Goal: Transaction & Acquisition: Subscribe to service/newsletter

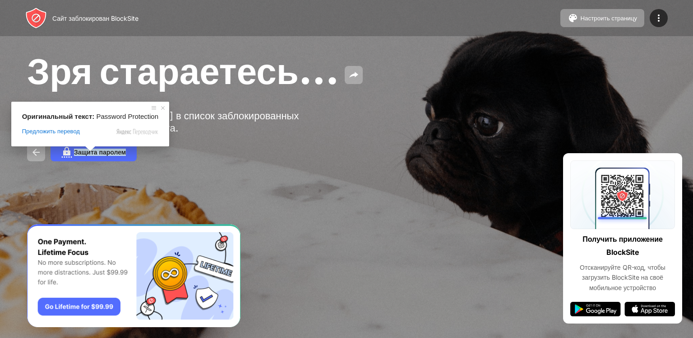
click at [93, 151] on span at bounding box center [90, 148] width 12 height 5
click at [67, 135] on span "Предложить перевод" at bounding box center [51, 131] width 58 height 8
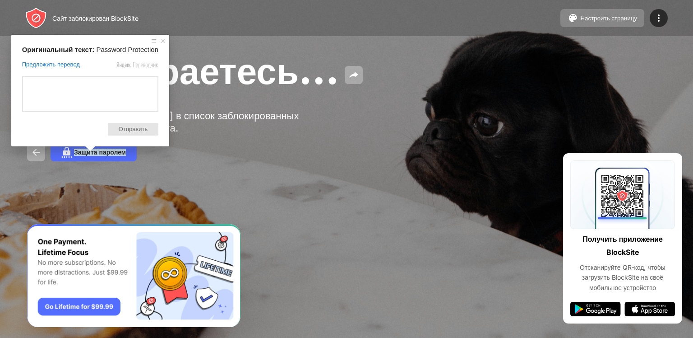
click at [612, 22] on button "Настроить страницу" at bounding box center [602, 18] width 84 height 18
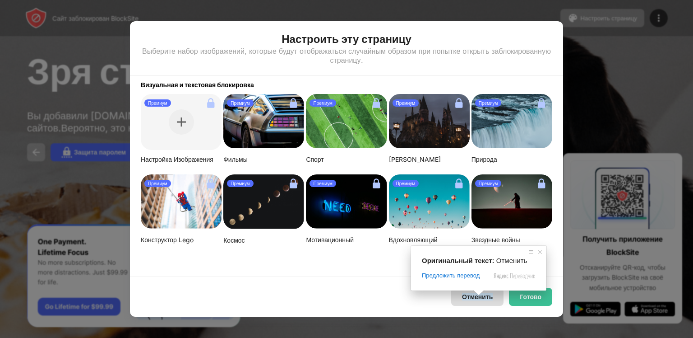
click at [479, 295] on span at bounding box center [479, 292] width 12 height 5
click at [538, 252] on span at bounding box center [540, 251] width 9 height 9
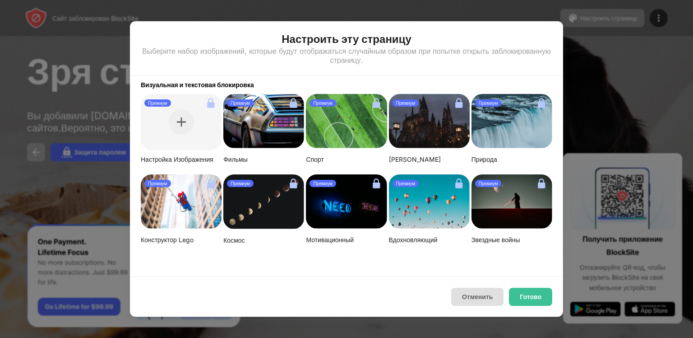
click at [492, 298] on ya-tr-span "Отменить" at bounding box center [477, 296] width 31 height 7
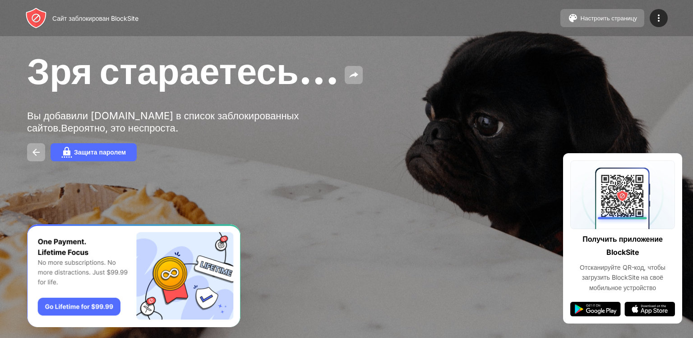
click at [594, 18] on ya-tr-span "Настроить страницу" at bounding box center [608, 18] width 57 height 7
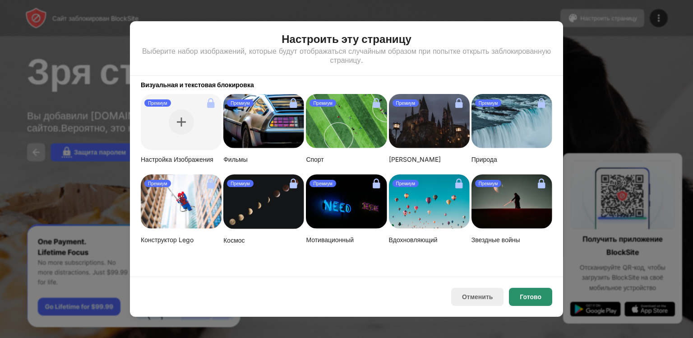
click at [525, 298] on ya-tr-span "Готово" at bounding box center [531, 296] width 22 height 7
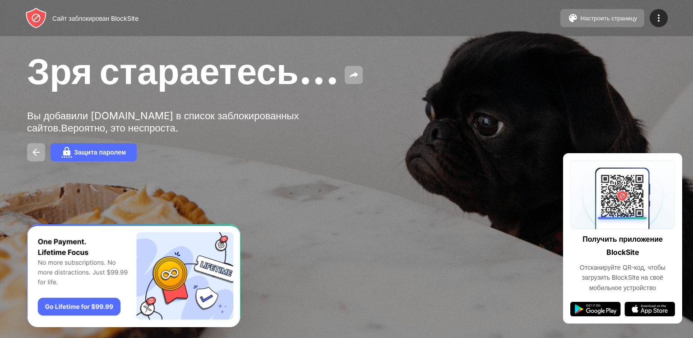
click at [591, 18] on ya-tr-span "Настроить страницу" at bounding box center [608, 18] width 57 height 7
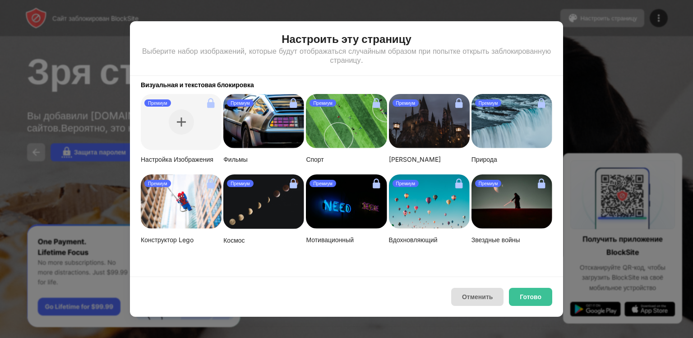
click at [470, 293] on ya-tr-span "Отменить" at bounding box center [477, 296] width 31 height 7
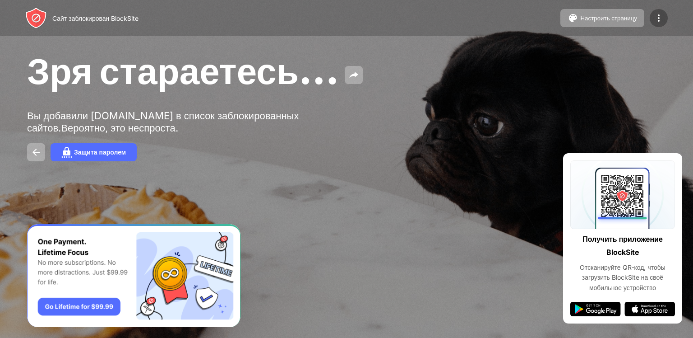
click at [660, 22] on img at bounding box center [658, 18] width 11 height 11
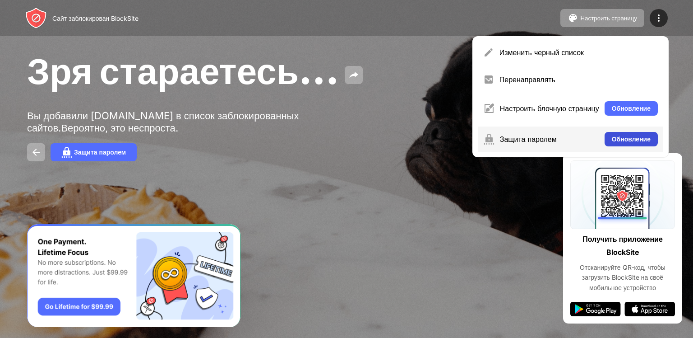
click at [635, 137] on button "Обновление" at bounding box center [631, 139] width 53 height 14
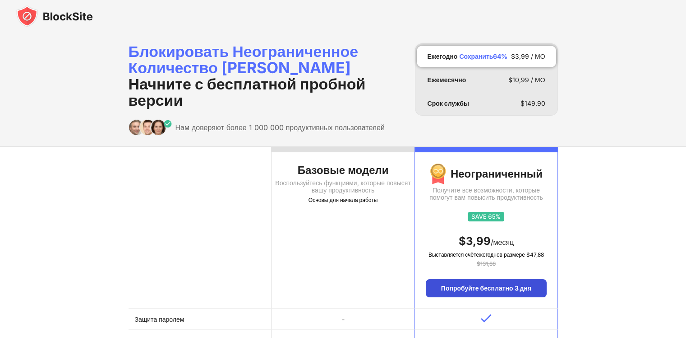
click at [483, 297] on div "Попробуйте бесплатно 3 дня" at bounding box center [486, 288] width 120 height 18
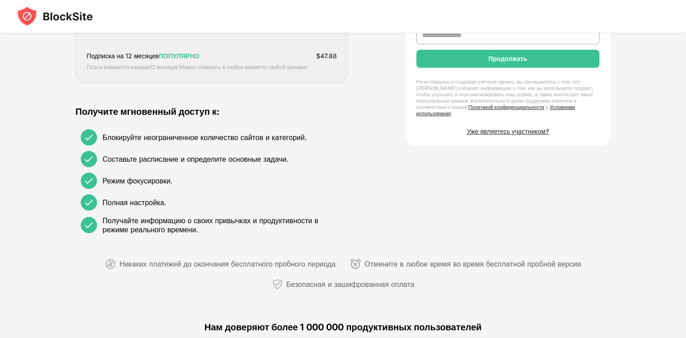
scroll to position [165, 0]
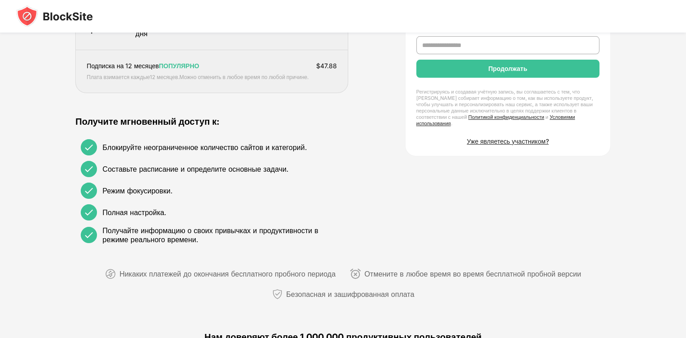
click at [92, 148] on img at bounding box center [88, 147] width 11 height 11
click at [128, 148] on ya-tr-span "Блокируйте неограниченное количество сайтов и категорий." at bounding box center [204, 147] width 204 height 9
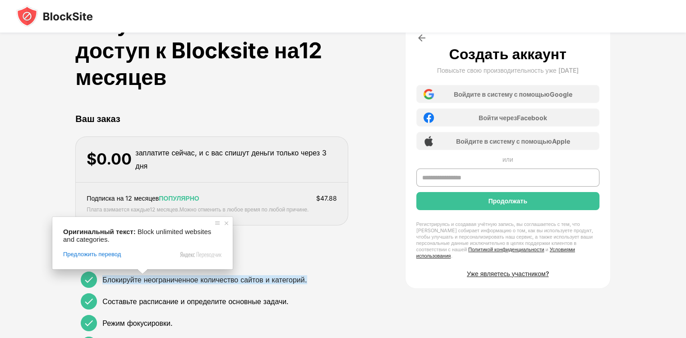
scroll to position [30, 0]
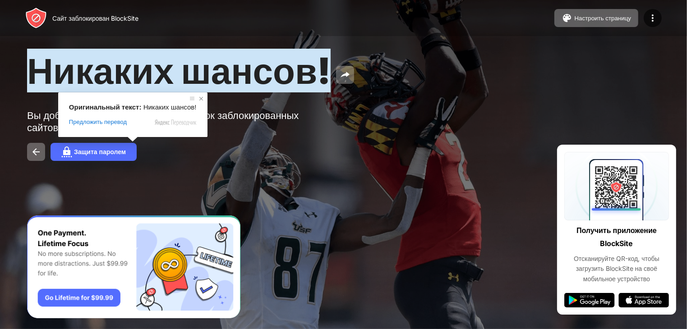
click at [199, 98] on span at bounding box center [201, 98] width 9 height 9
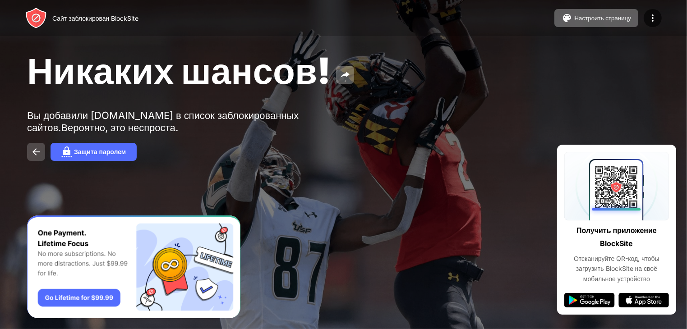
click at [34, 148] on img at bounding box center [36, 152] width 11 height 11
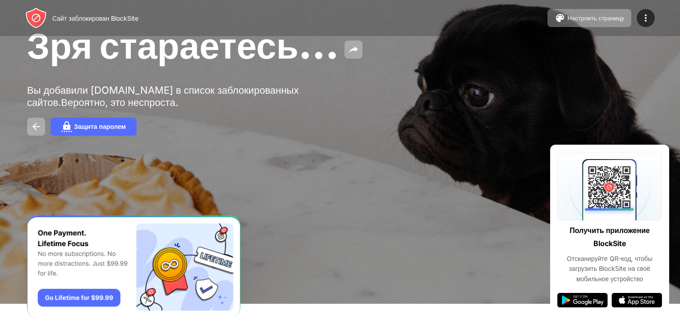
scroll to position [45, 0]
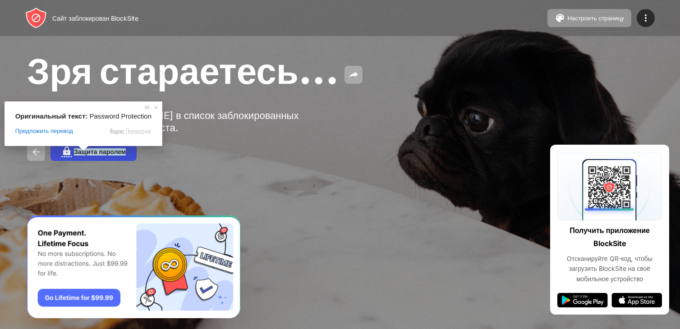
click at [83, 110] on body "Сайт заблокирован BlockSite Настроить страницу Изменить черный список Перенапра…" at bounding box center [340, 164] width 680 height 329
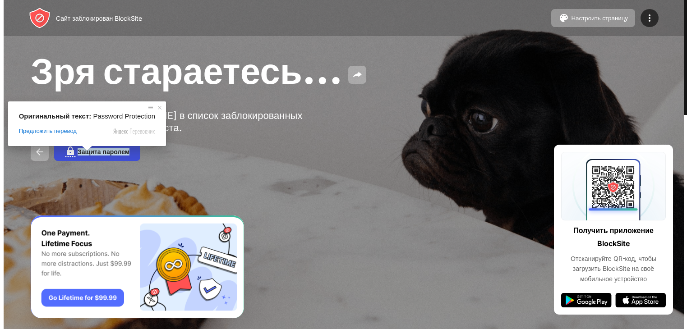
scroll to position [0, 0]
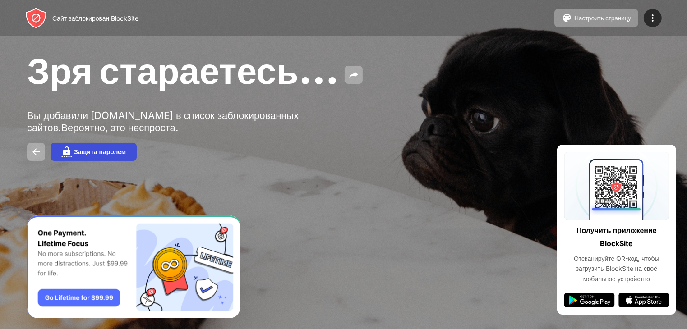
click at [92, 153] on ya-tr-span "Защита паролем" at bounding box center [100, 151] width 52 height 7
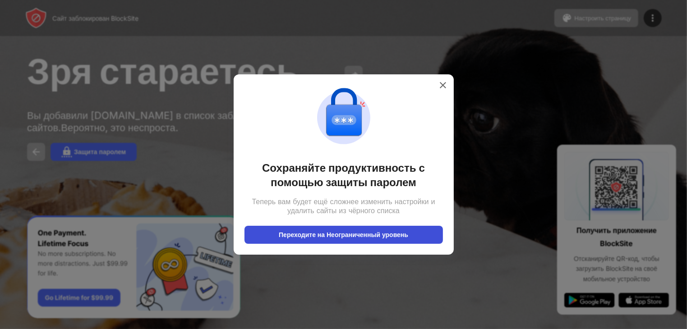
click at [322, 242] on button "Переходите на Неограниченный уровень" at bounding box center [344, 235] width 199 height 18
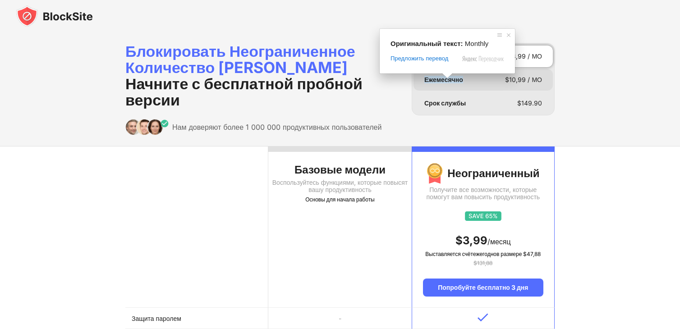
click at [449, 81] on ya-tr-span "Ежемесячно" at bounding box center [444, 80] width 39 height 8
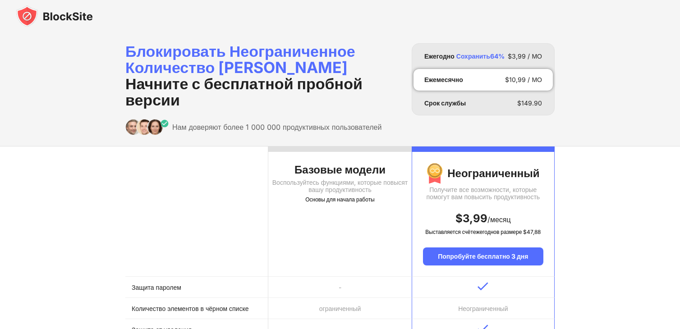
click at [449, 81] on ya-tr-span "Ежемесячно" at bounding box center [444, 80] width 39 height 8
click at [444, 104] on ya-tr-span "Срок службы" at bounding box center [446, 103] width 42 height 8
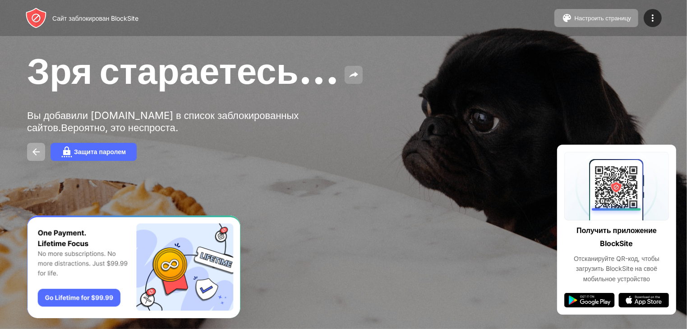
click at [359, 74] on img at bounding box center [353, 74] width 11 height 11
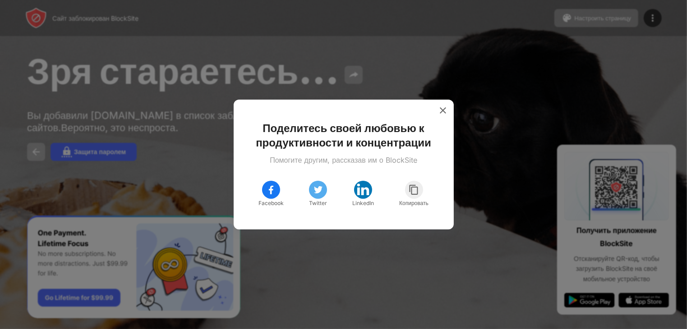
click at [314, 191] on img at bounding box center [318, 190] width 11 height 11
click at [443, 106] on img at bounding box center [443, 110] width 9 height 9
